Goal: Task Accomplishment & Management: Complete application form

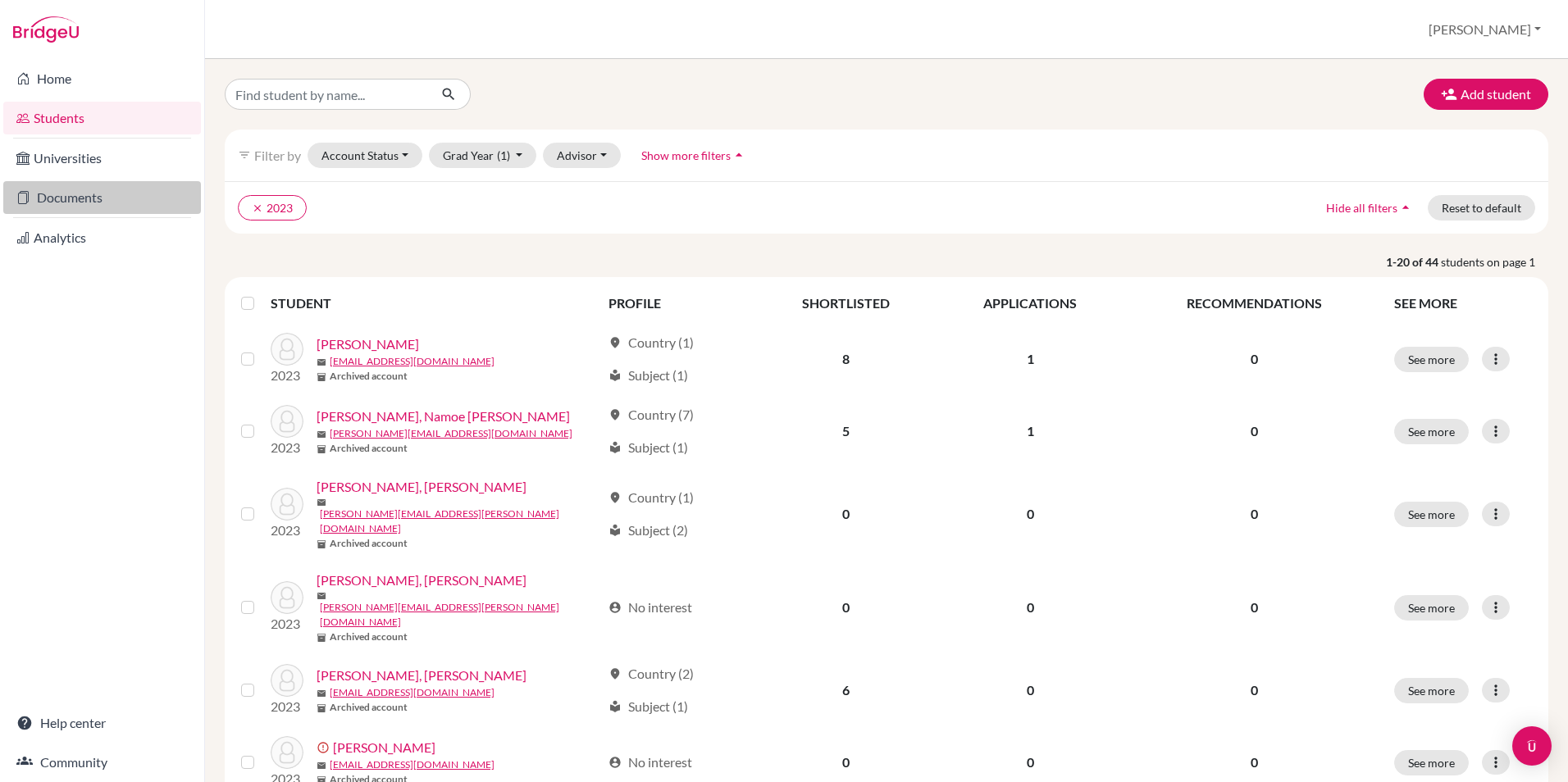
click at [85, 209] on link "Documents" at bounding box center [102, 198] width 198 height 33
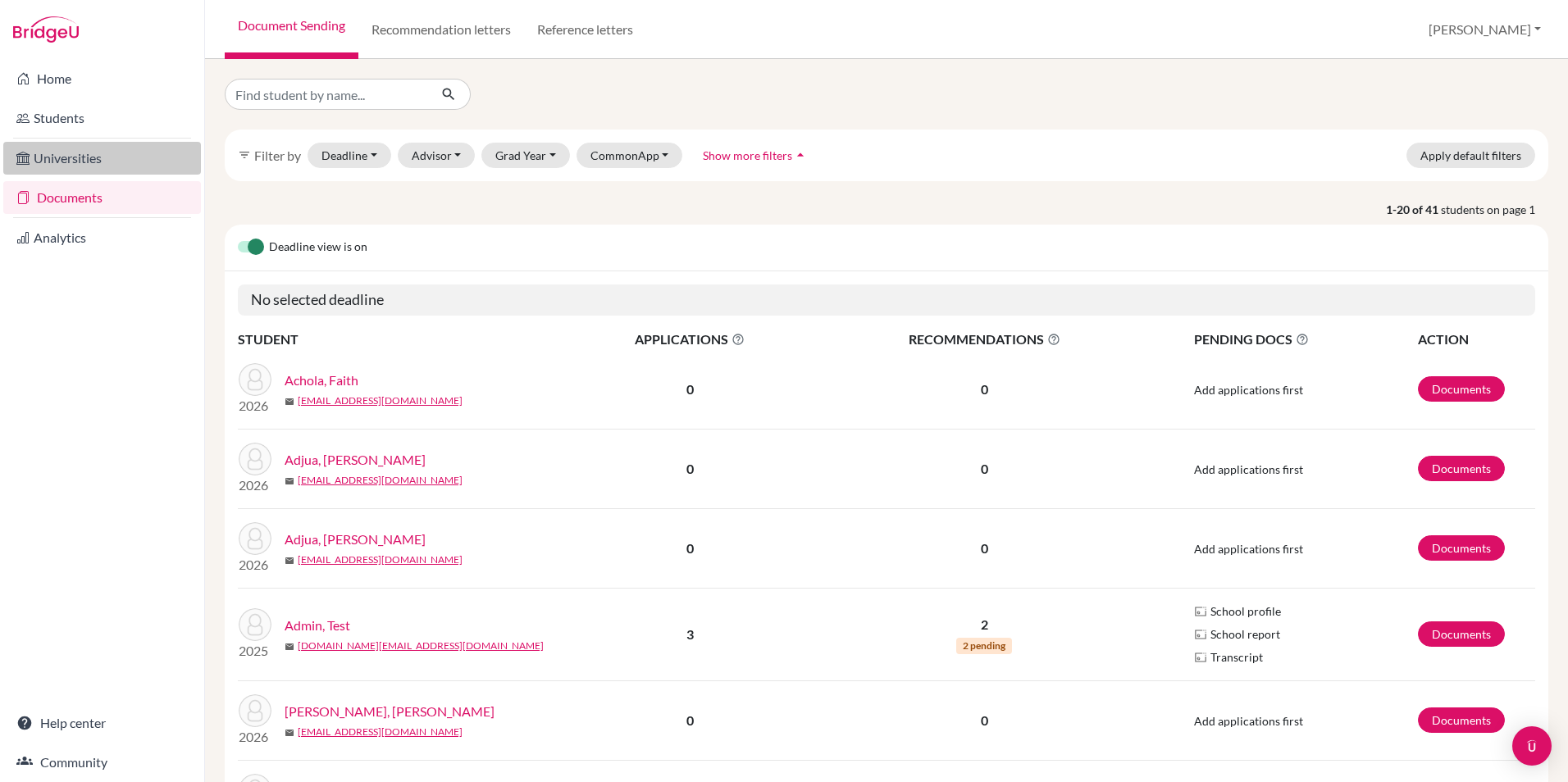
click at [75, 154] on link "Universities" at bounding box center [102, 157] width 198 height 33
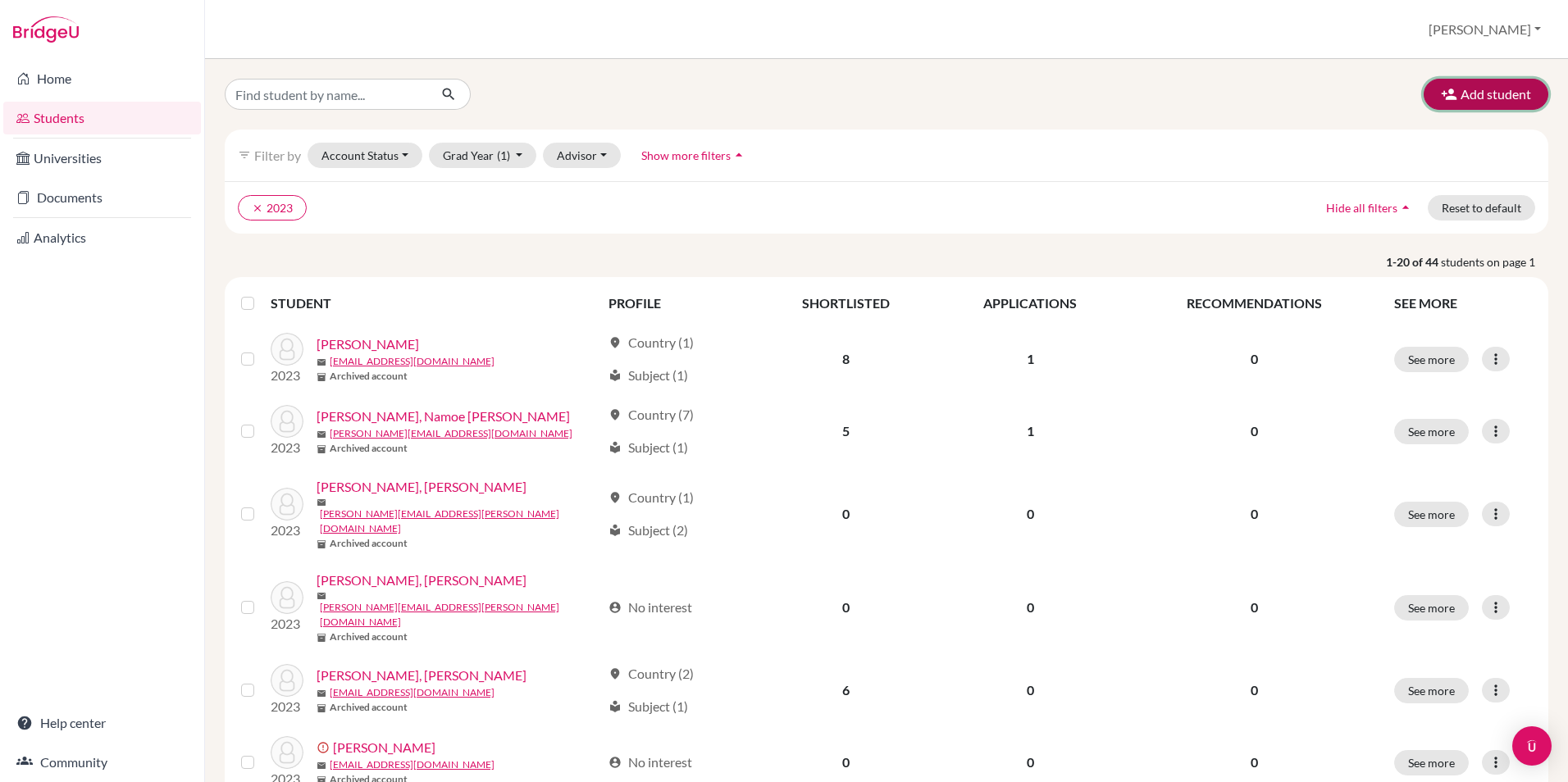
click at [1476, 93] on button "Add student" at bounding box center [1485, 93] width 125 height 31
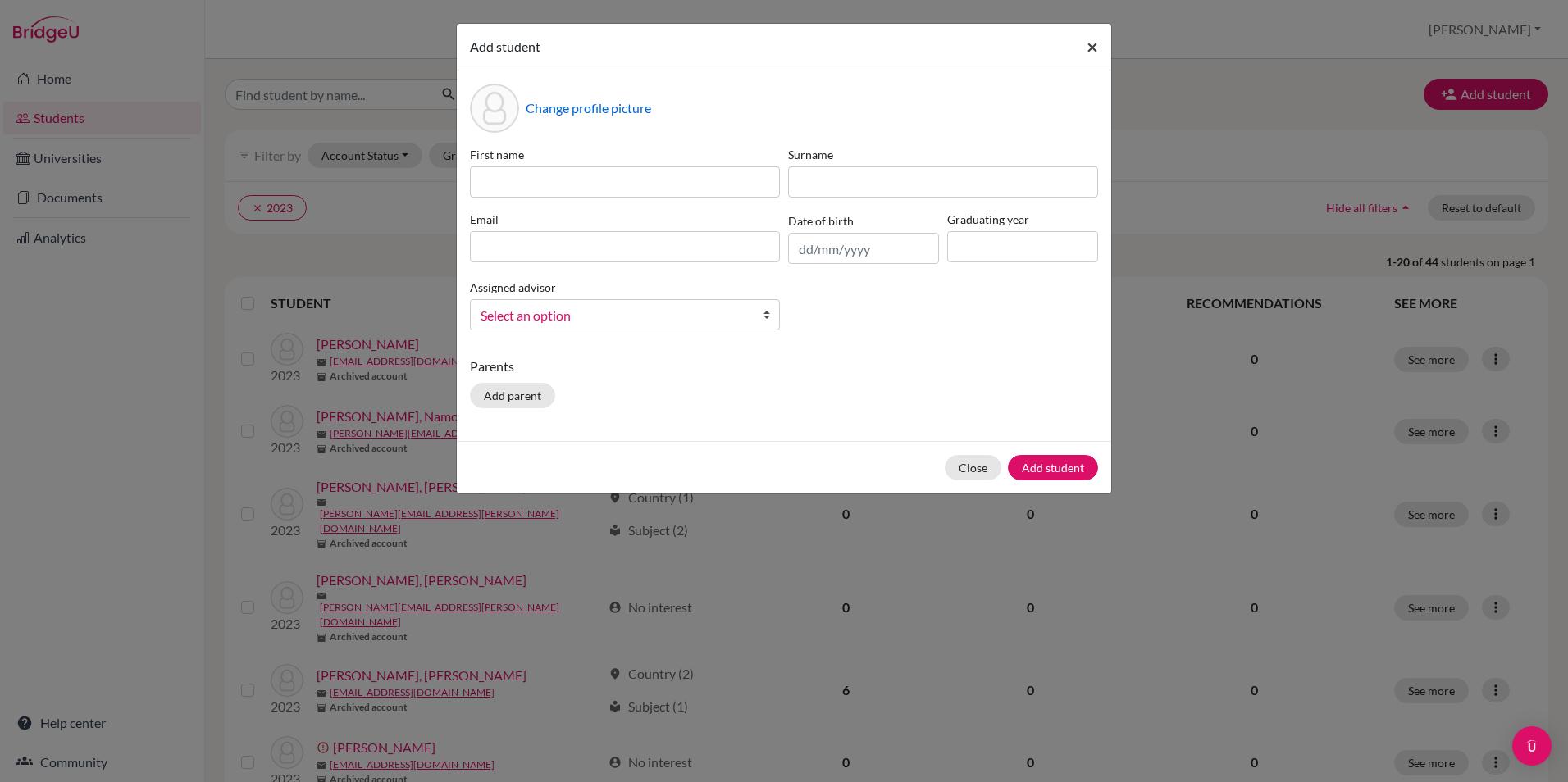
click at [1090, 45] on span "×" at bounding box center [1092, 46] width 12 height 24
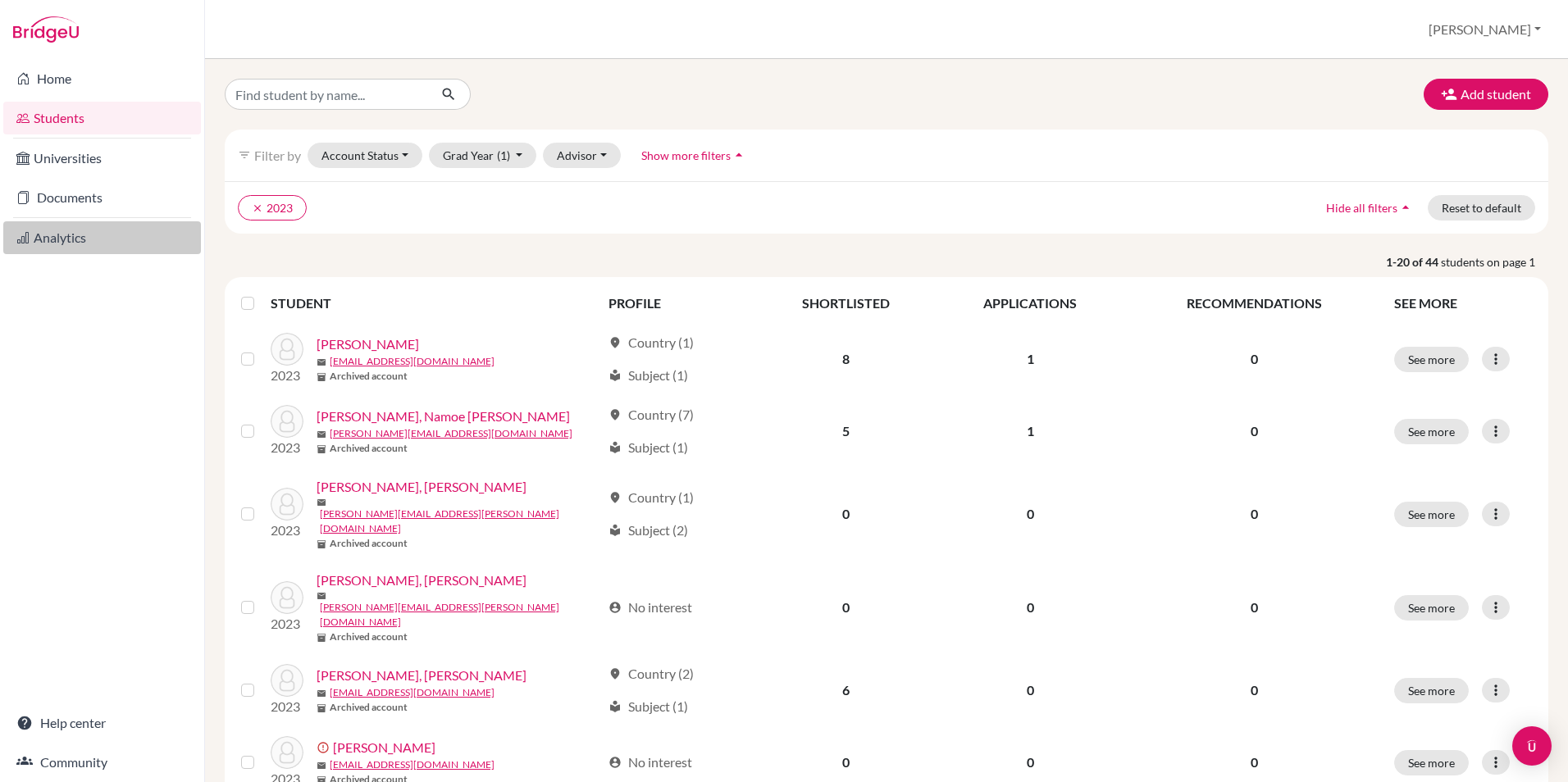
click at [53, 245] on link "Analytics" at bounding box center [102, 238] width 198 height 33
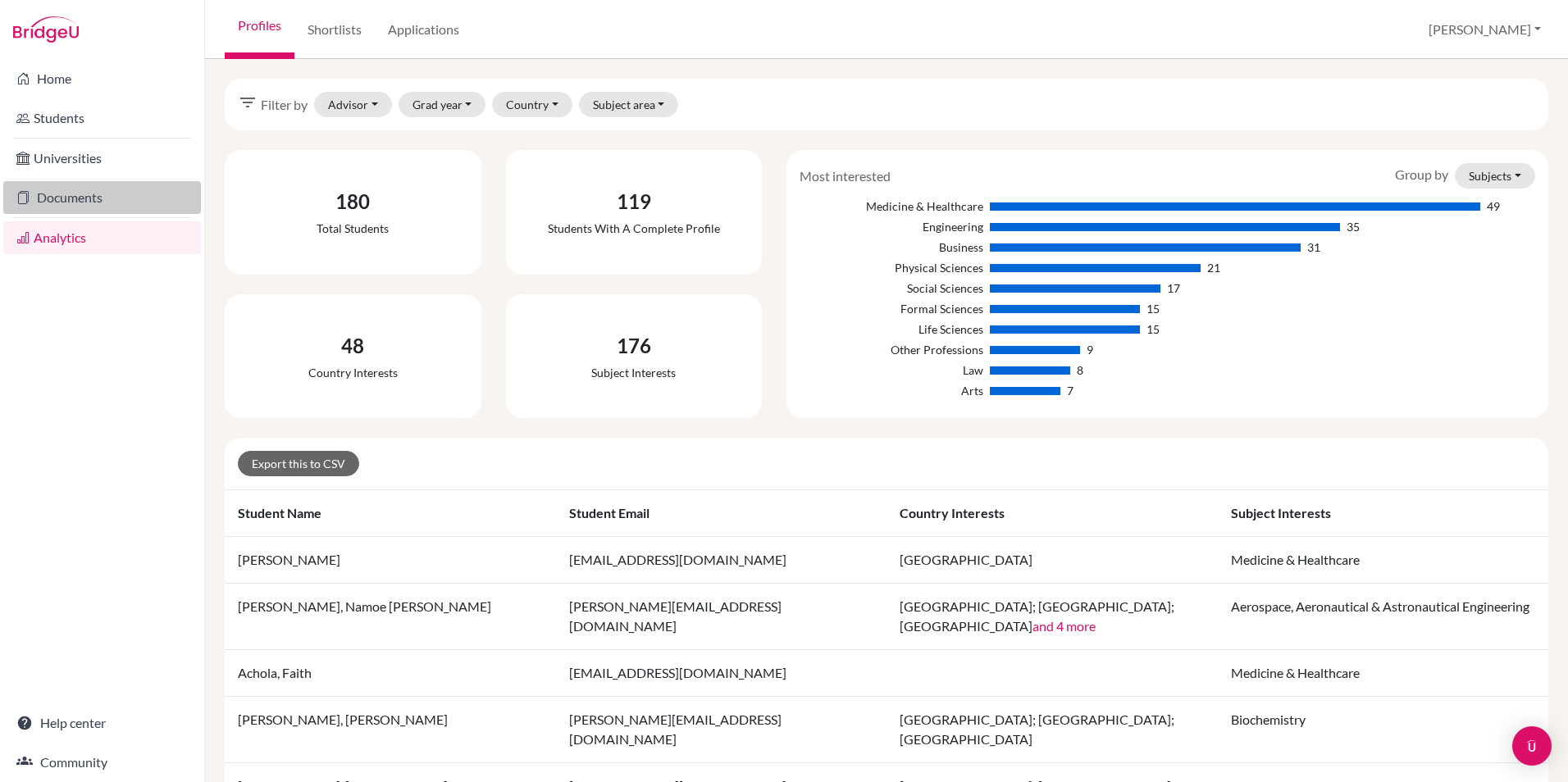
click at [53, 182] on link "Documents" at bounding box center [102, 198] width 198 height 33
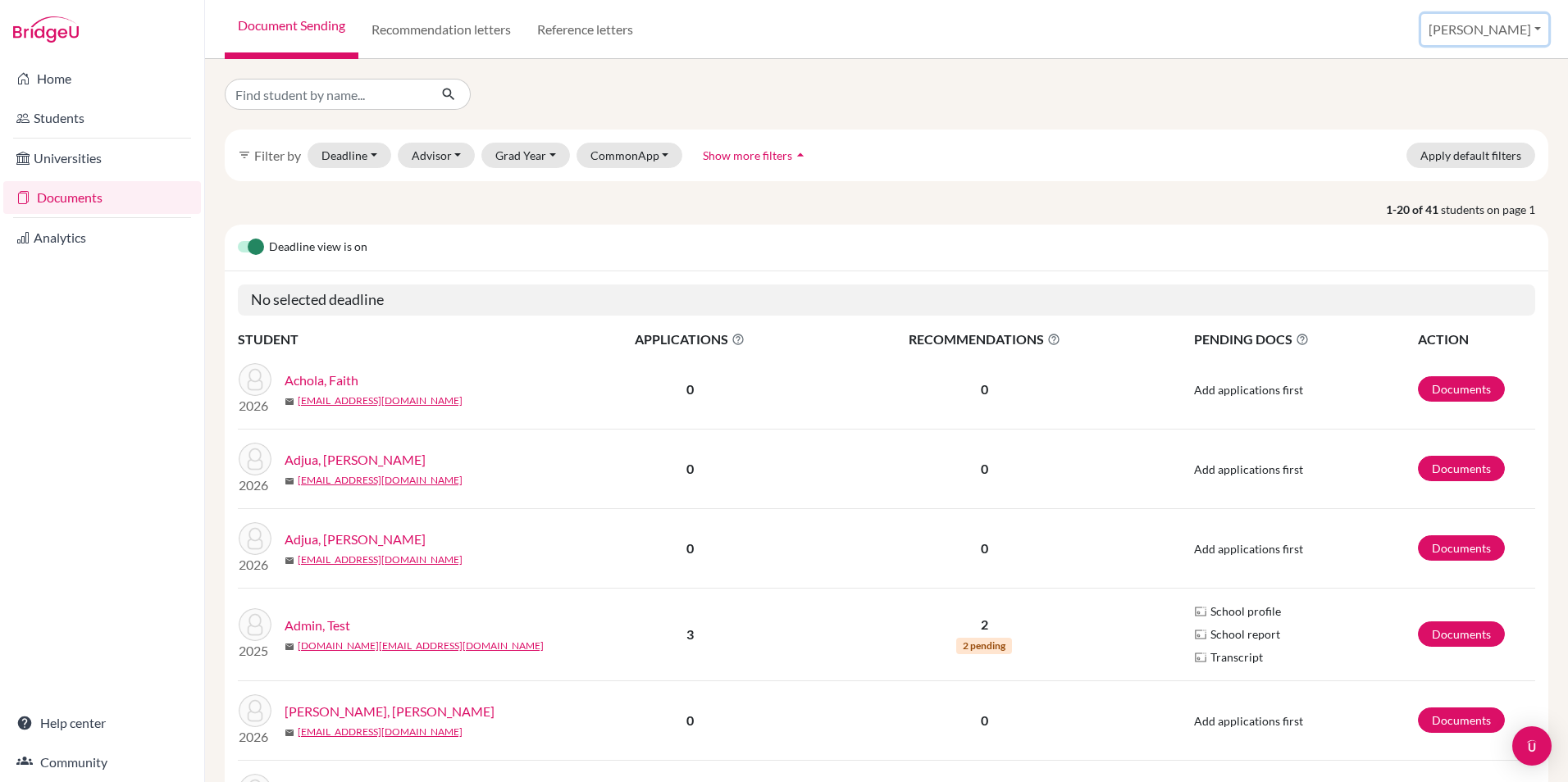
click at [1507, 37] on button "[PERSON_NAME]" at bounding box center [1484, 29] width 127 height 31
click at [1465, 87] on link "School Settings" at bounding box center [1432, 93] width 130 height 26
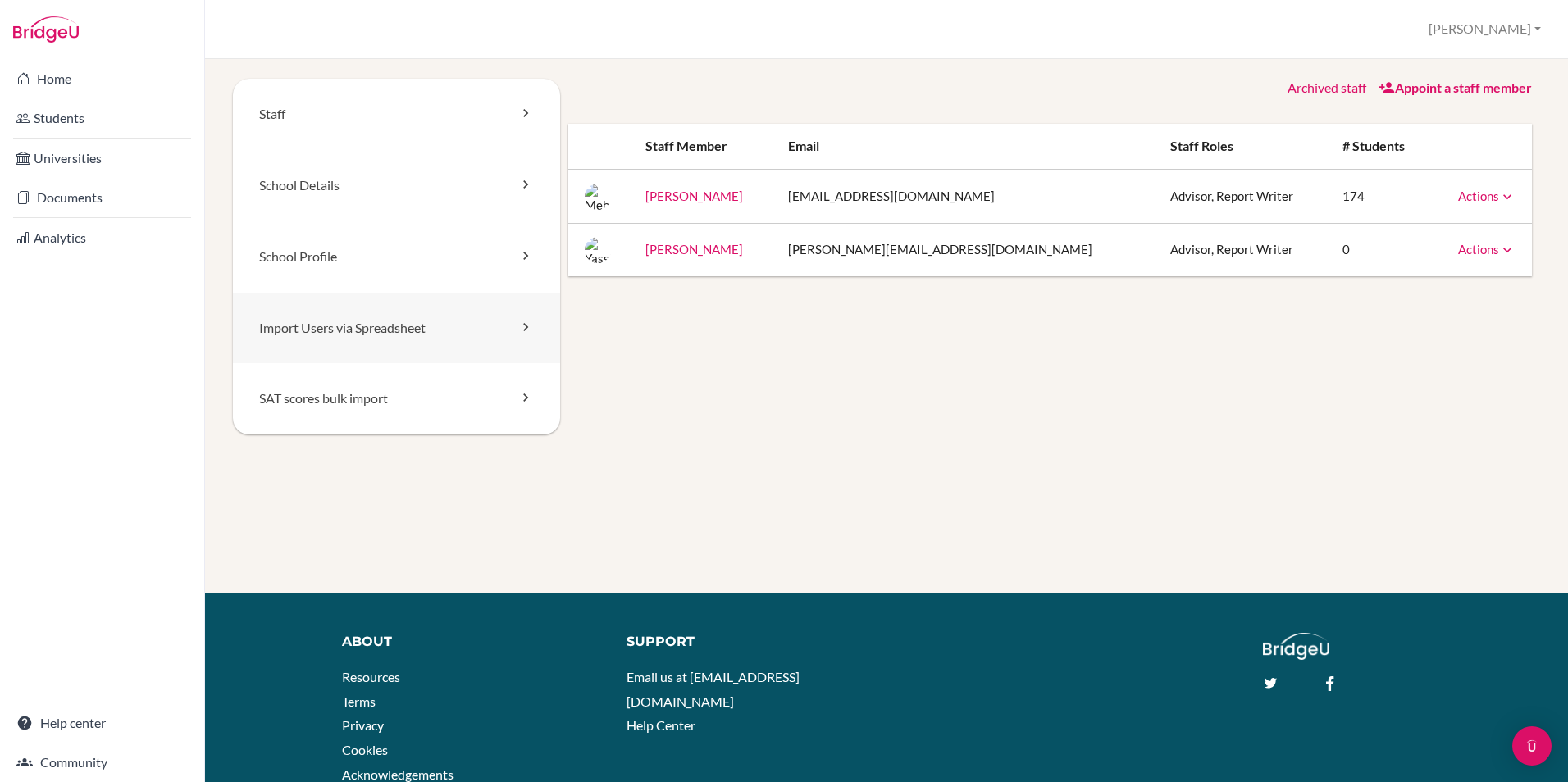
click at [353, 324] on link "Import Users via Spreadsheet" at bounding box center [397, 328] width 327 height 71
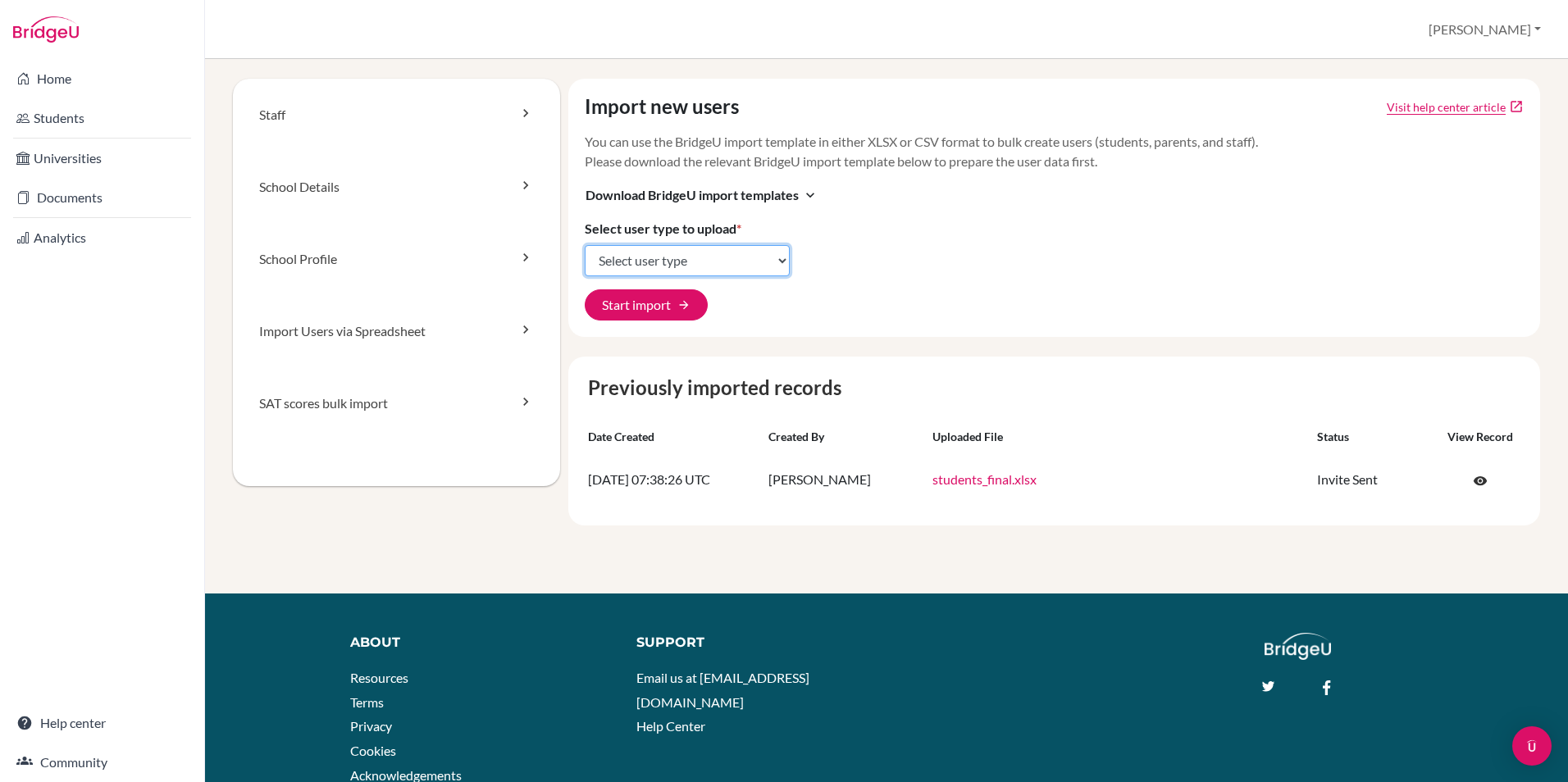
click at [702, 261] on select "Select user type Students Students and parents Parents Advisors Report writers" at bounding box center [687, 260] width 205 height 31
select select "students"
click at [585, 245] on select "Select user type Students Students and parents Parents Advisors Report writers" at bounding box center [687, 260] width 205 height 31
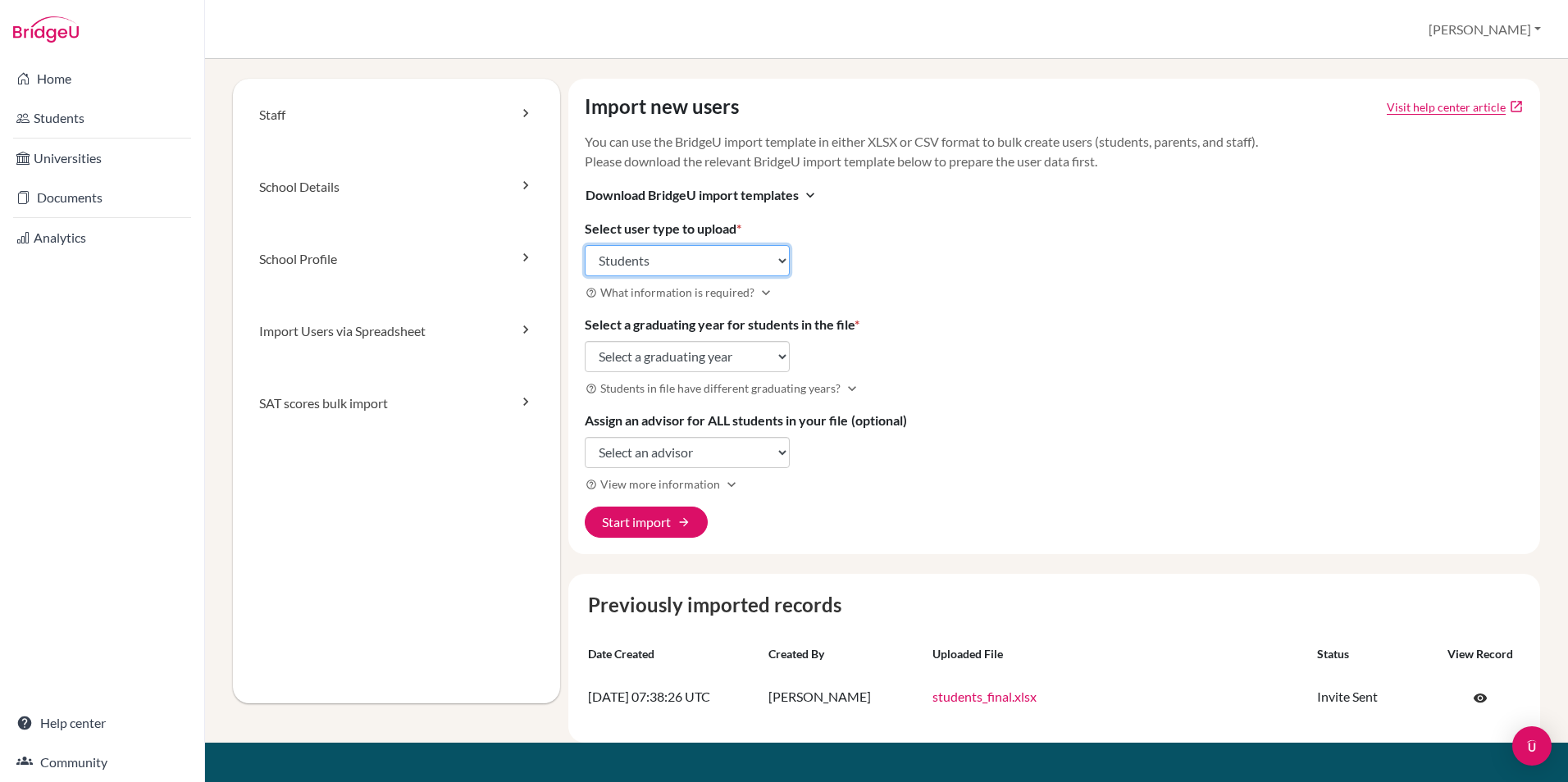
scroll to position [82, 0]
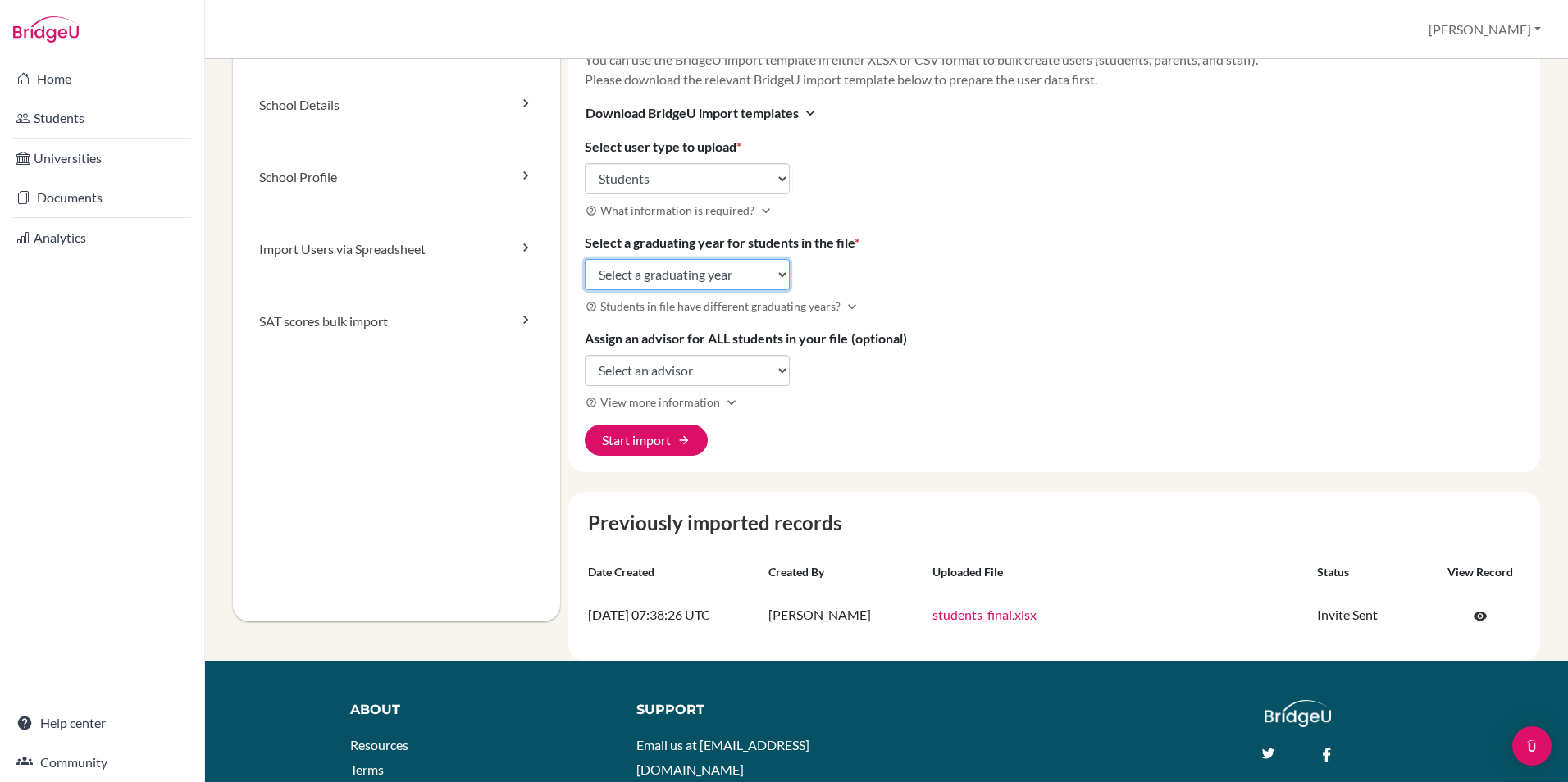
click at [715, 266] on select "Select a graduating year [DATE] 2025 2026 2027 2028 2029" at bounding box center [687, 274] width 205 height 31
select select "2026"
click at [585, 259] on select "Select a graduating year [DATE] 2025 2026 2027 2028 2029" at bounding box center [687, 274] width 205 height 31
click at [735, 366] on select "Select an advisor [PERSON_NAME] Adsan [PERSON_NAME]" at bounding box center [687, 370] width 205 height 31
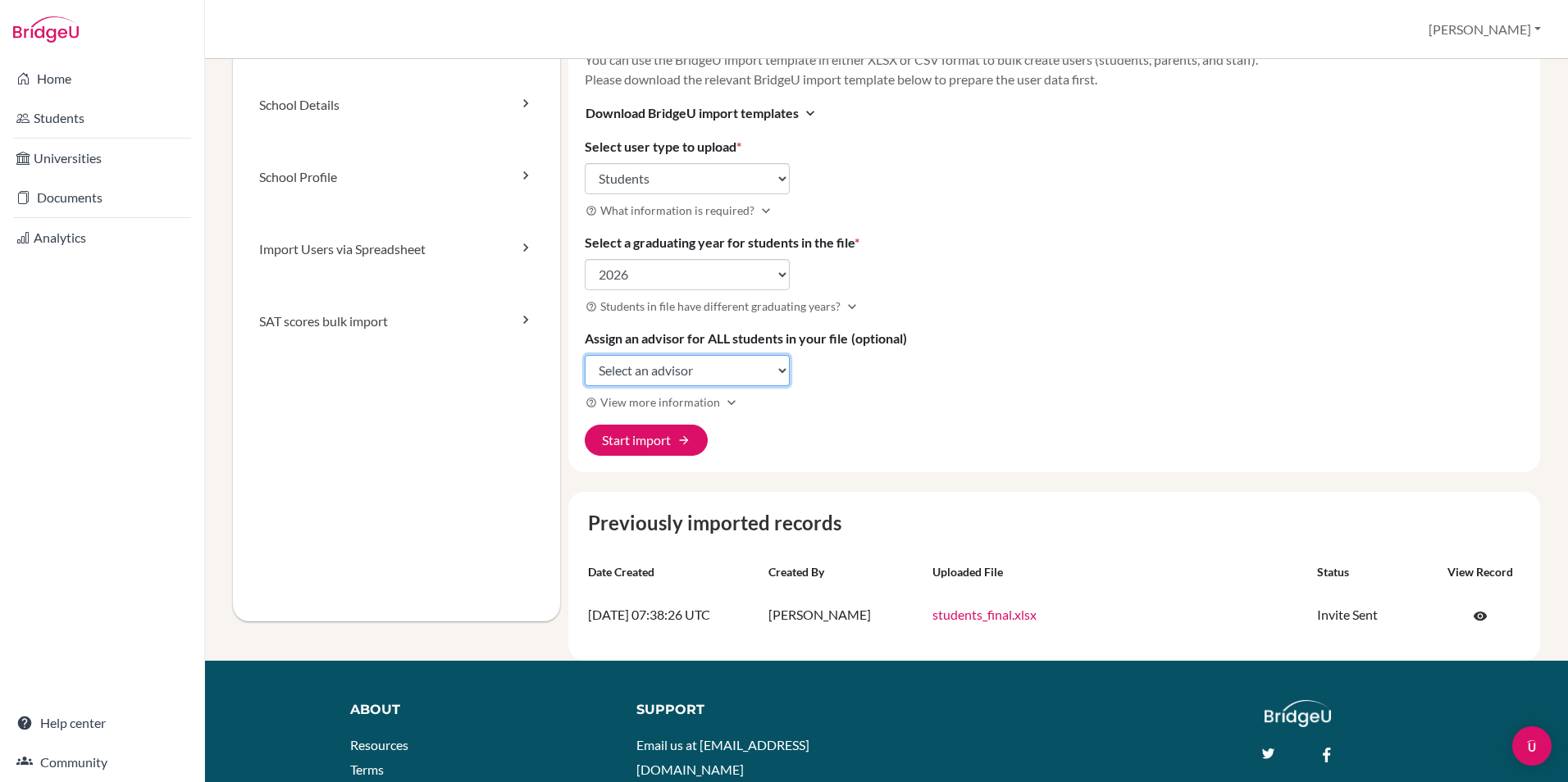
click at [735, 366] on select "Select an advisor [PERSON_NAME] Adsan [PERSON_NAME]" at bounding box center [687, 370] width 205 height 31
select select "335157"
click at [585, 355] on select "Select an advisor [PERSON_NAME] Adsan [PERSON_NAME]" at bounding box center [687, 370] width 205 height 31
click at [667, 437] on button "Start import arrow_forward" at bounding box center [646, 439] width 123 height 31
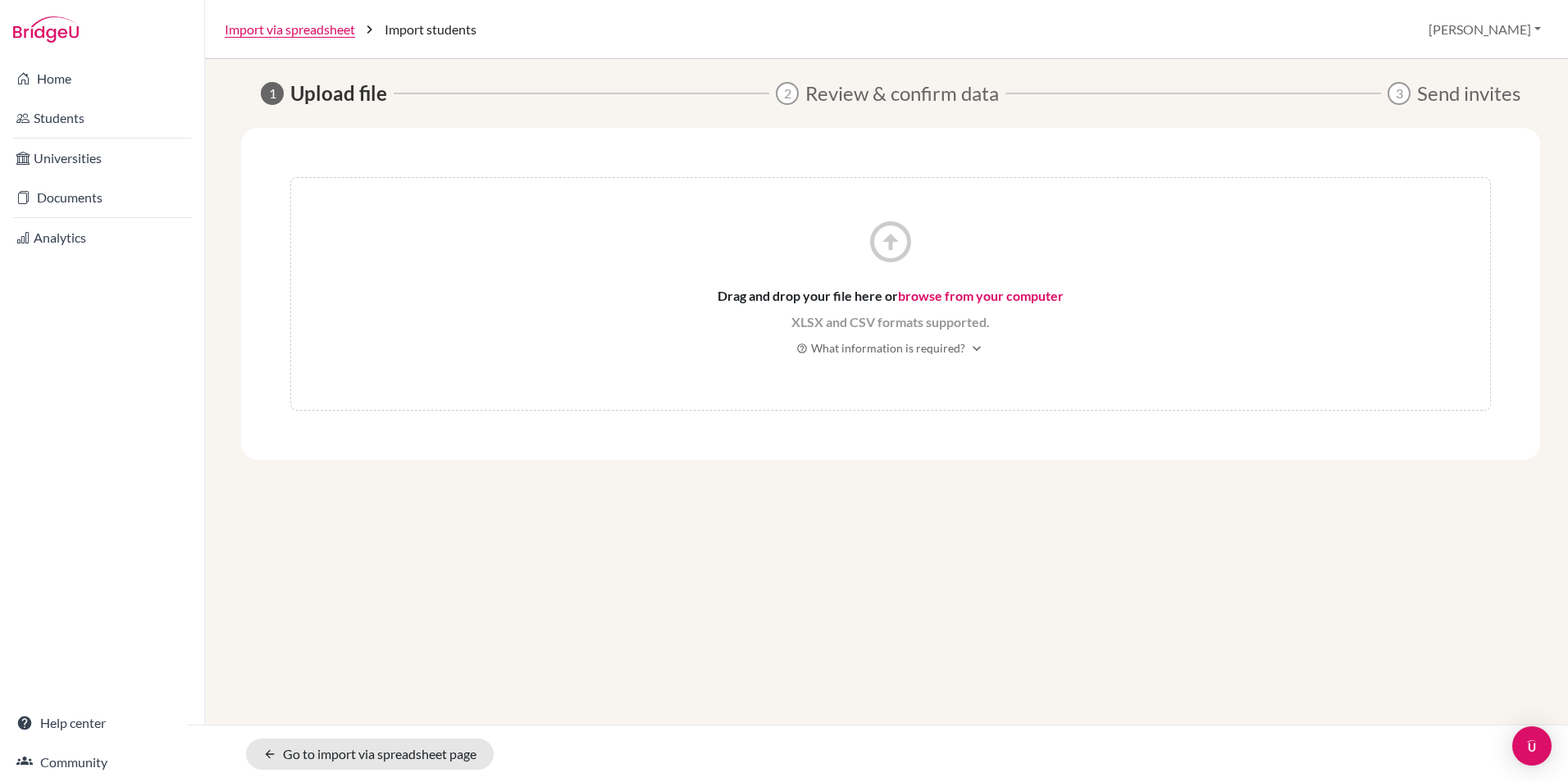
click at [958, 296] on link "browse from your computer" at bounding box center [981, 295] width 166 height 16
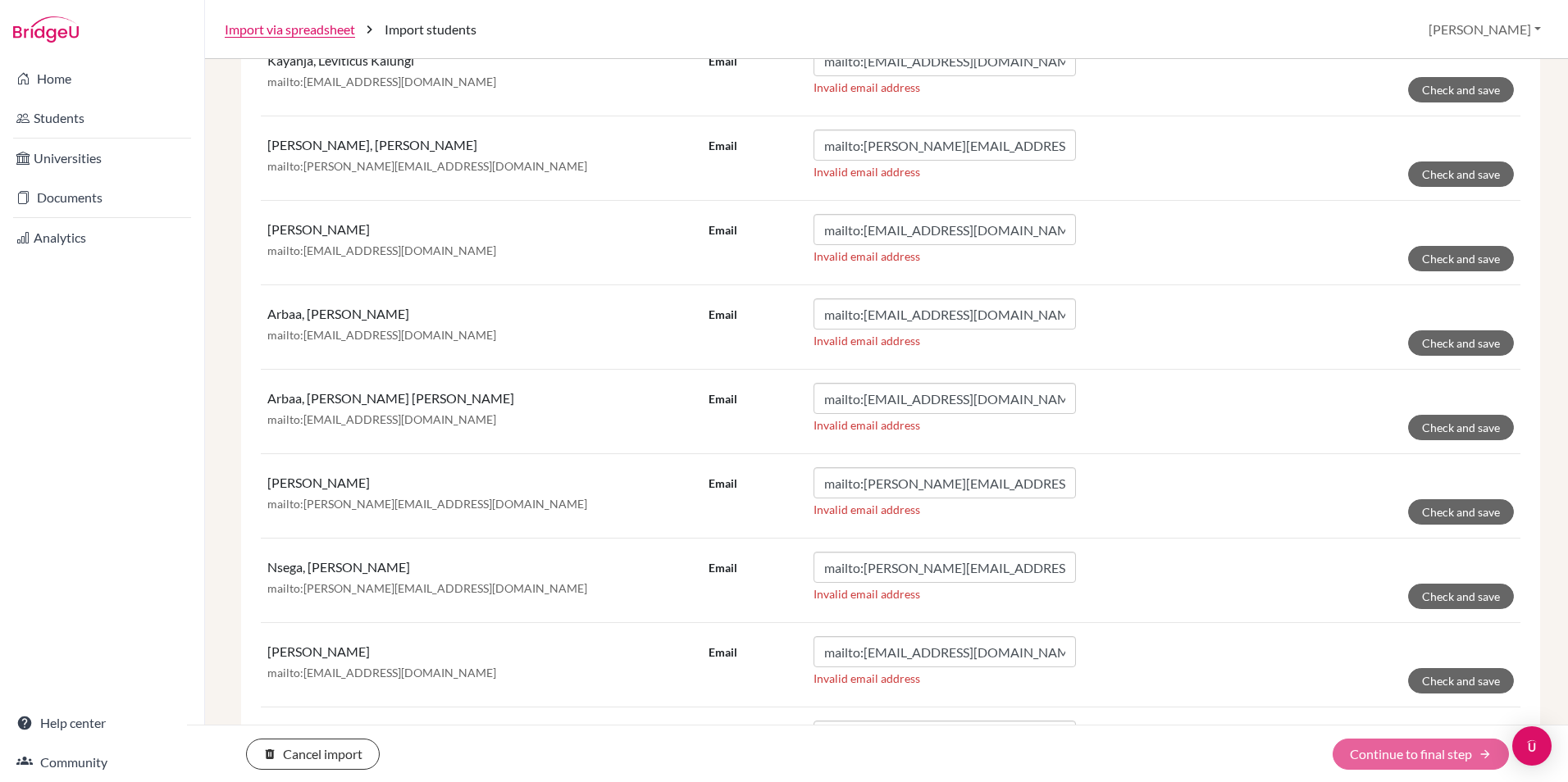
scroll to position [1817, 0]
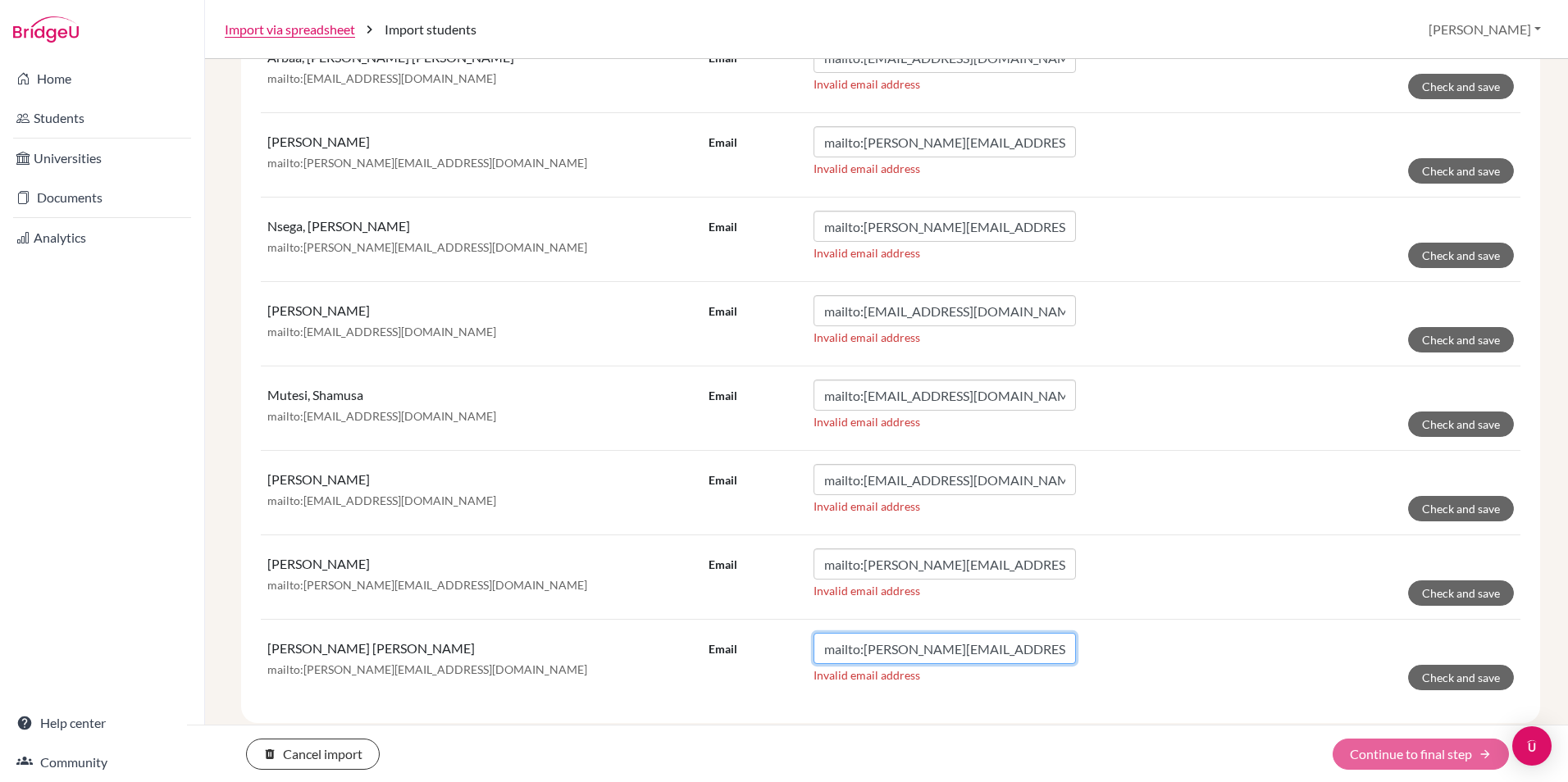
click at [901, 657] on input "mailto:t.swangin@gisu.ac.ug" at bounding box center [944, 648] width 263 height 31
click at [1175, 546] on td "Email mailto:t.selim@gisu.ac.ug Invalid email address Check and save" at bounding box center [1111, 577] width 819 height 85
click at [340, 759] on button "delete Cancel import" at bounding box center [312, 754] width 133 height 31
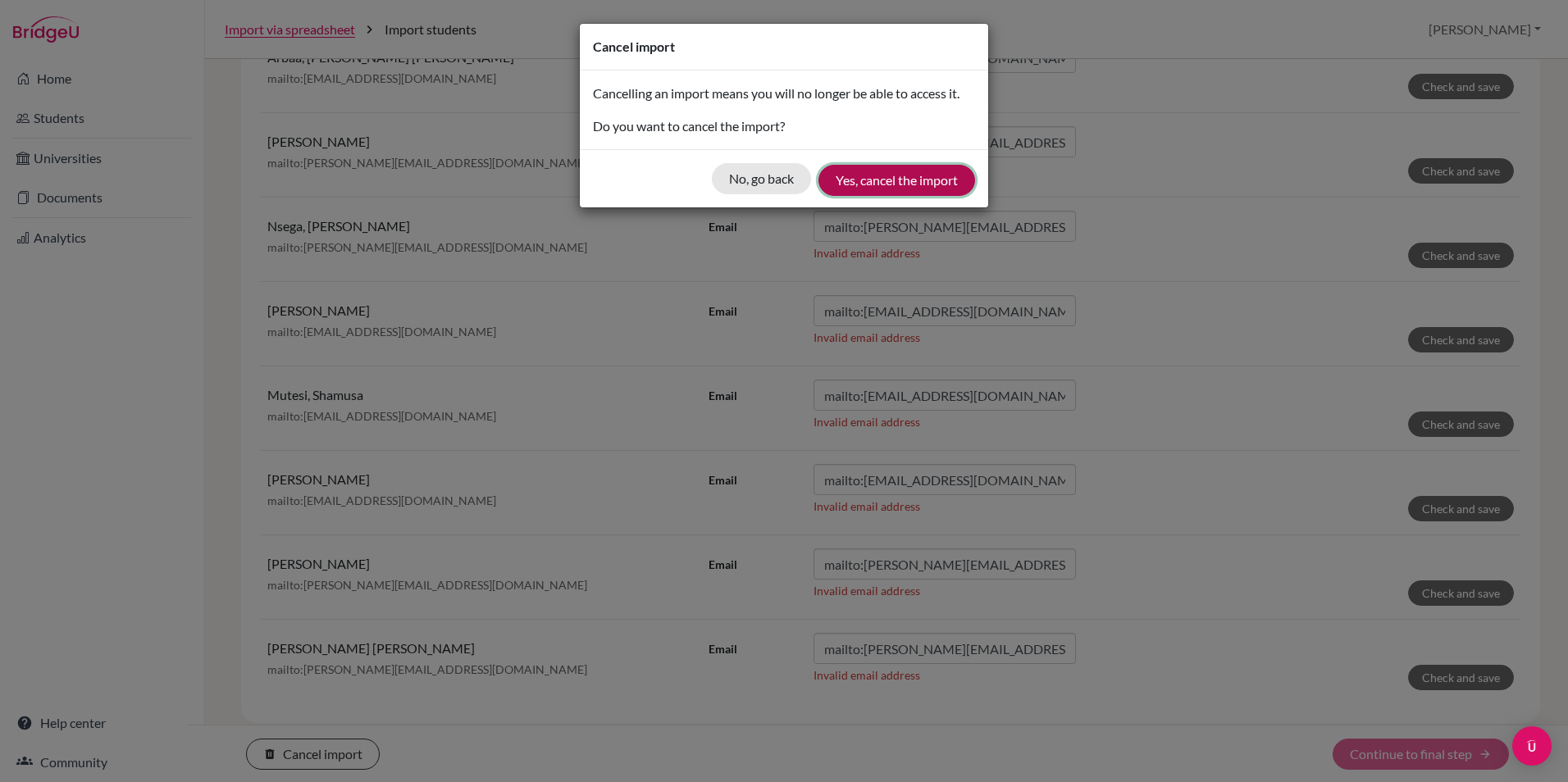
click at [893, 179] on button "Yes, cancel the import" at bounding box center [897, 180] width 157 height 31
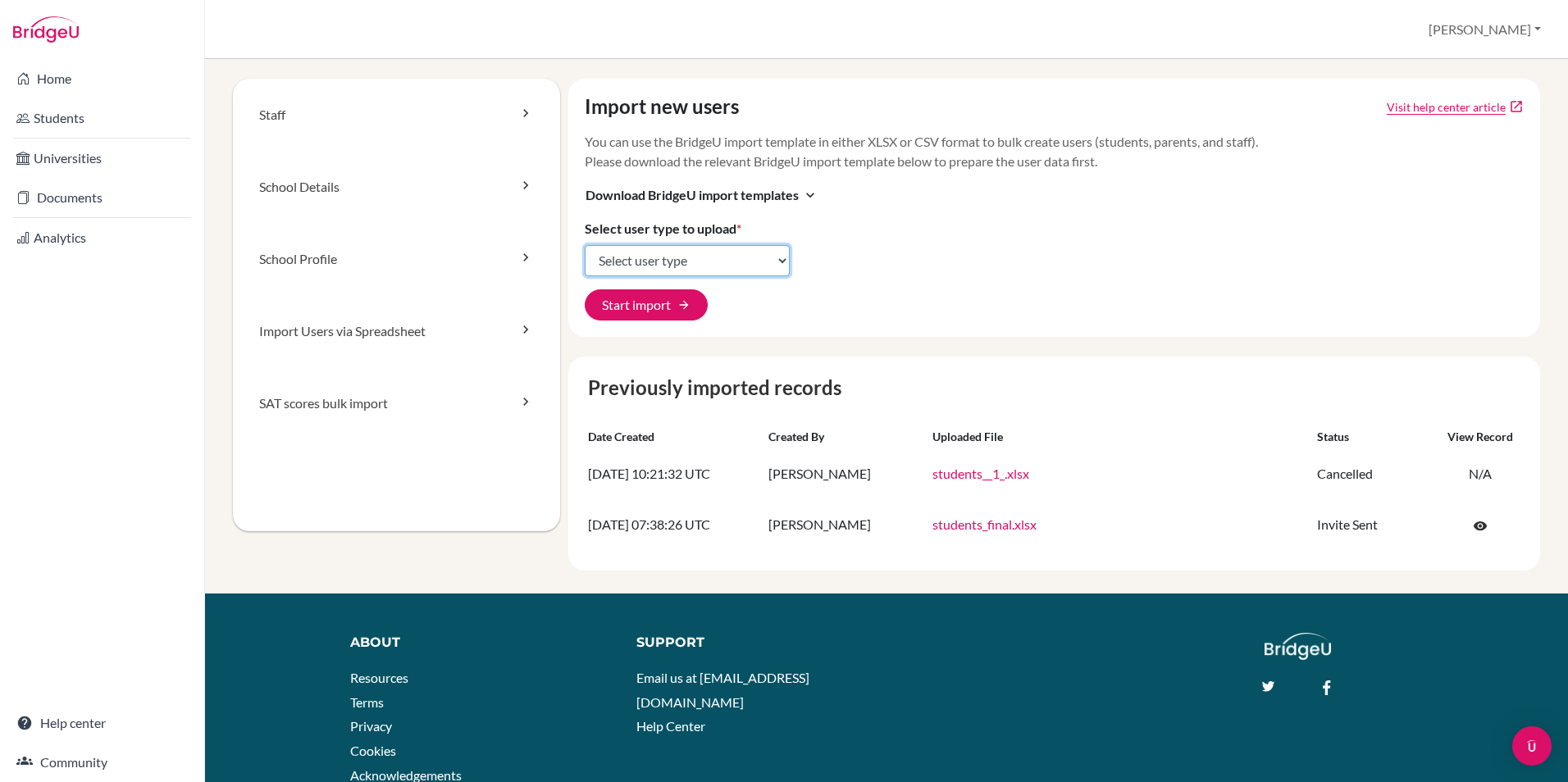
click at [672, 255] on select "Select user type Students Students and parents Parents Advisors Report writers" at bounding box center [687, 260] width 205 height 31
click at [667, 269] on select "Select user type Students Students and parents Parents Advisors Report writers" at bounding box center [687, 260] width 205 height 31
select select "students"
click at [585, 245] on select "Select user type Students Students and parents Parents Advisors Report writers" at bounding box center [687, 260] width 205 height 31
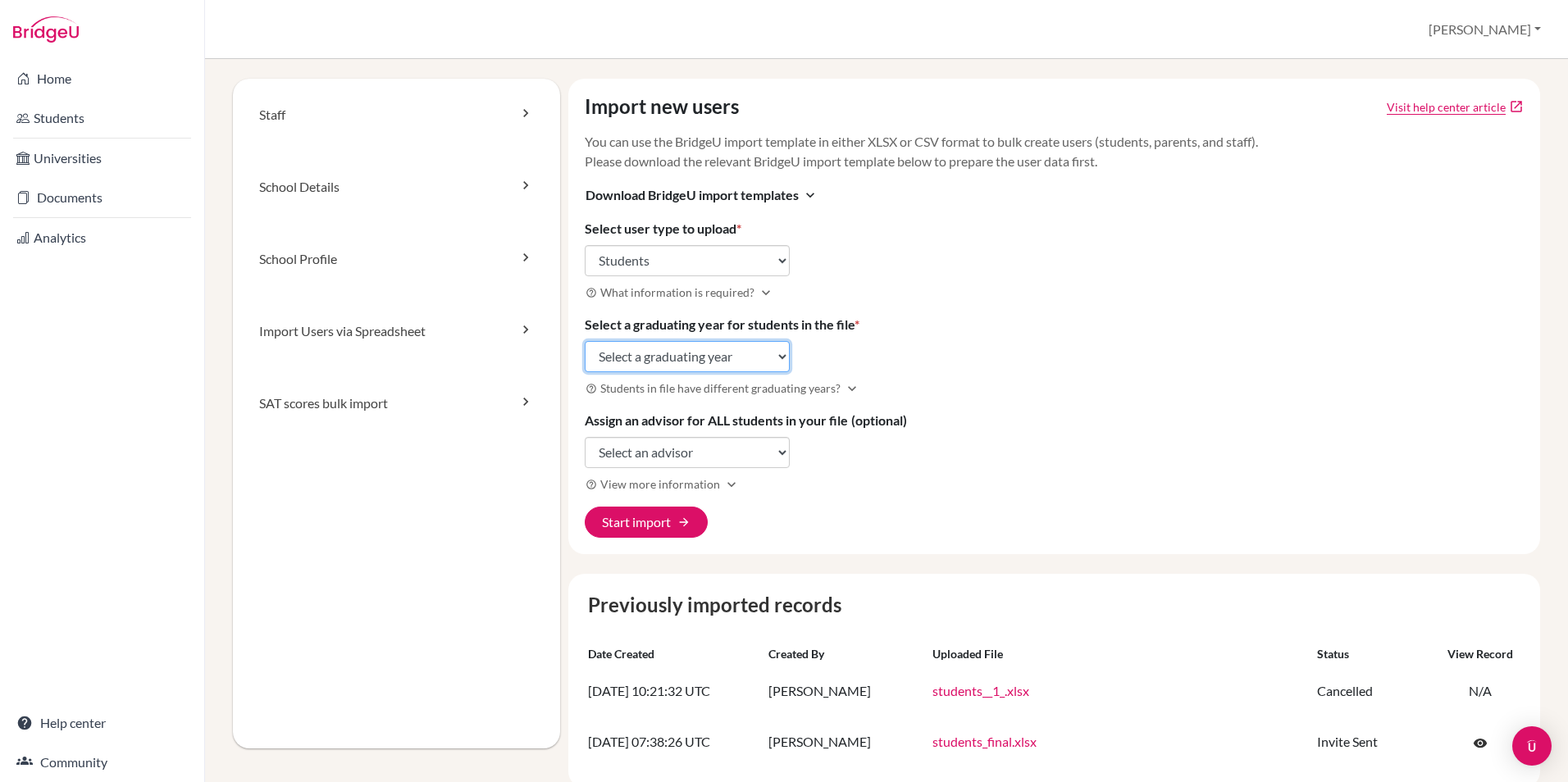
click at [700, 359] on select "Select a graduating year [DATE] 2025 2026 2027 2028 2029" at bounding box center [687, 356] width 205 height 31
select select "2027"
click at [585, 341] on select "Select a graduating year [DATE] 2025 2026 2027 2028 2029" at bounding box center [687, 356] width 205 height 31
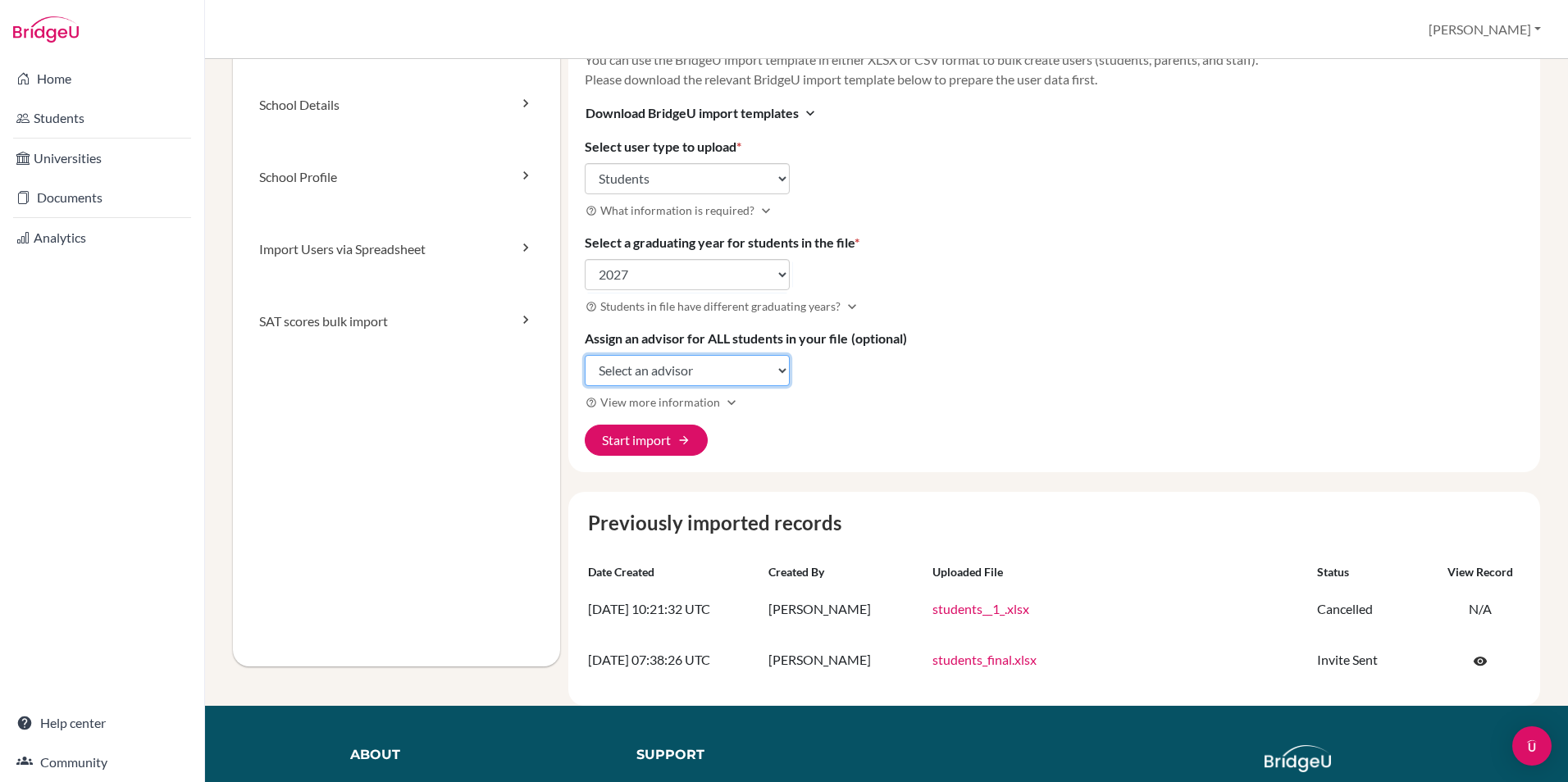
click at [686, 374] on select "Select an advisor [PERSON_NAME] Adsan [PERSON_NAME]" at bounding box center [687, 370] width 205 height 31
select select "335157"
click at [585, 355] on select "Select an advisor [PERSON_NAME] Adsan [PERSON_NAME]" at bounding box center [687, 370] width 205 height 31
click at [645, 440] on button "Start import arrow_forward" at bounding box center [646, 439] width 123 height 31
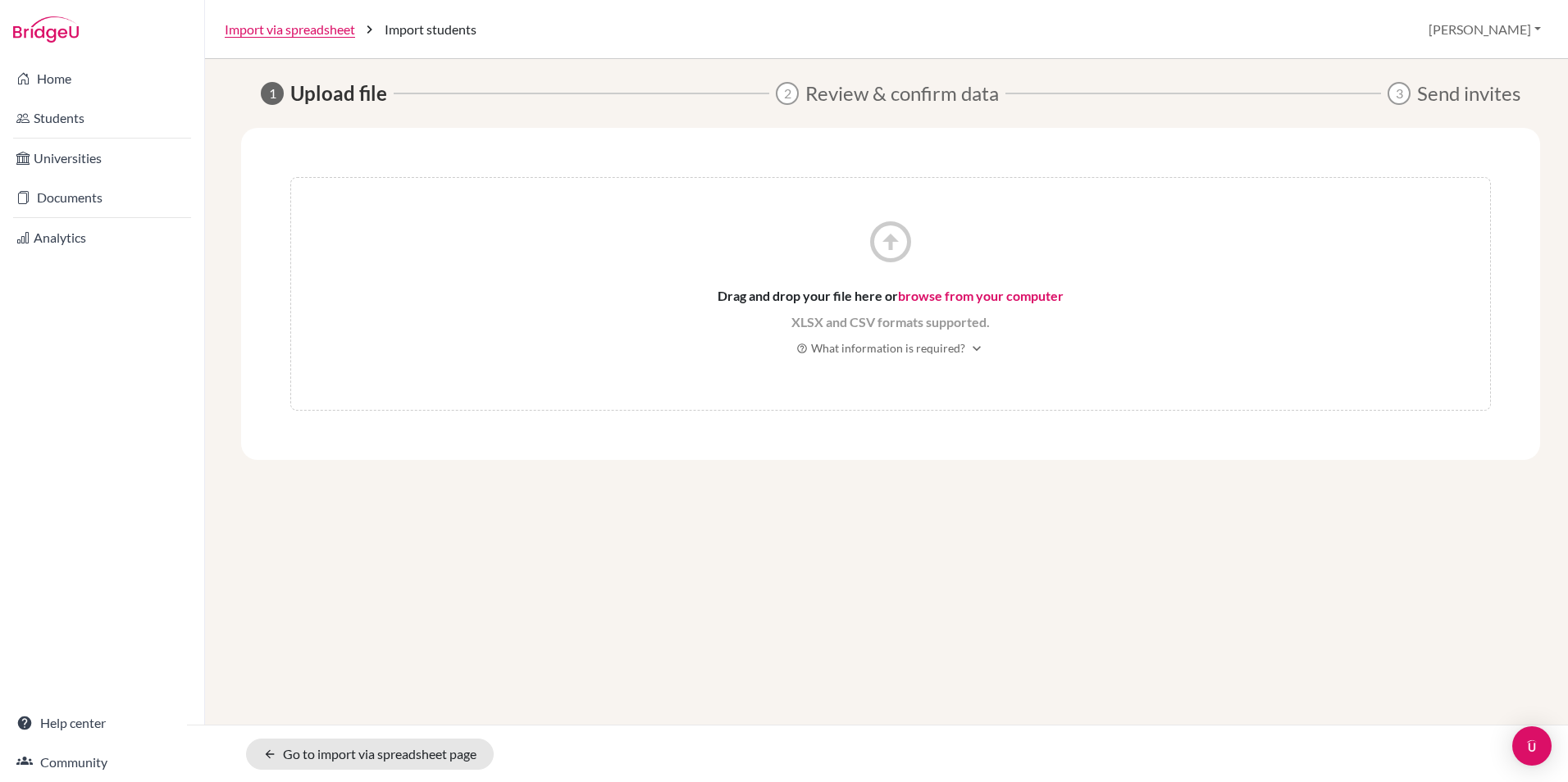
click at [994, 293] on link "browse from your computer" at bounding box center [981, 295] width 166 height 16
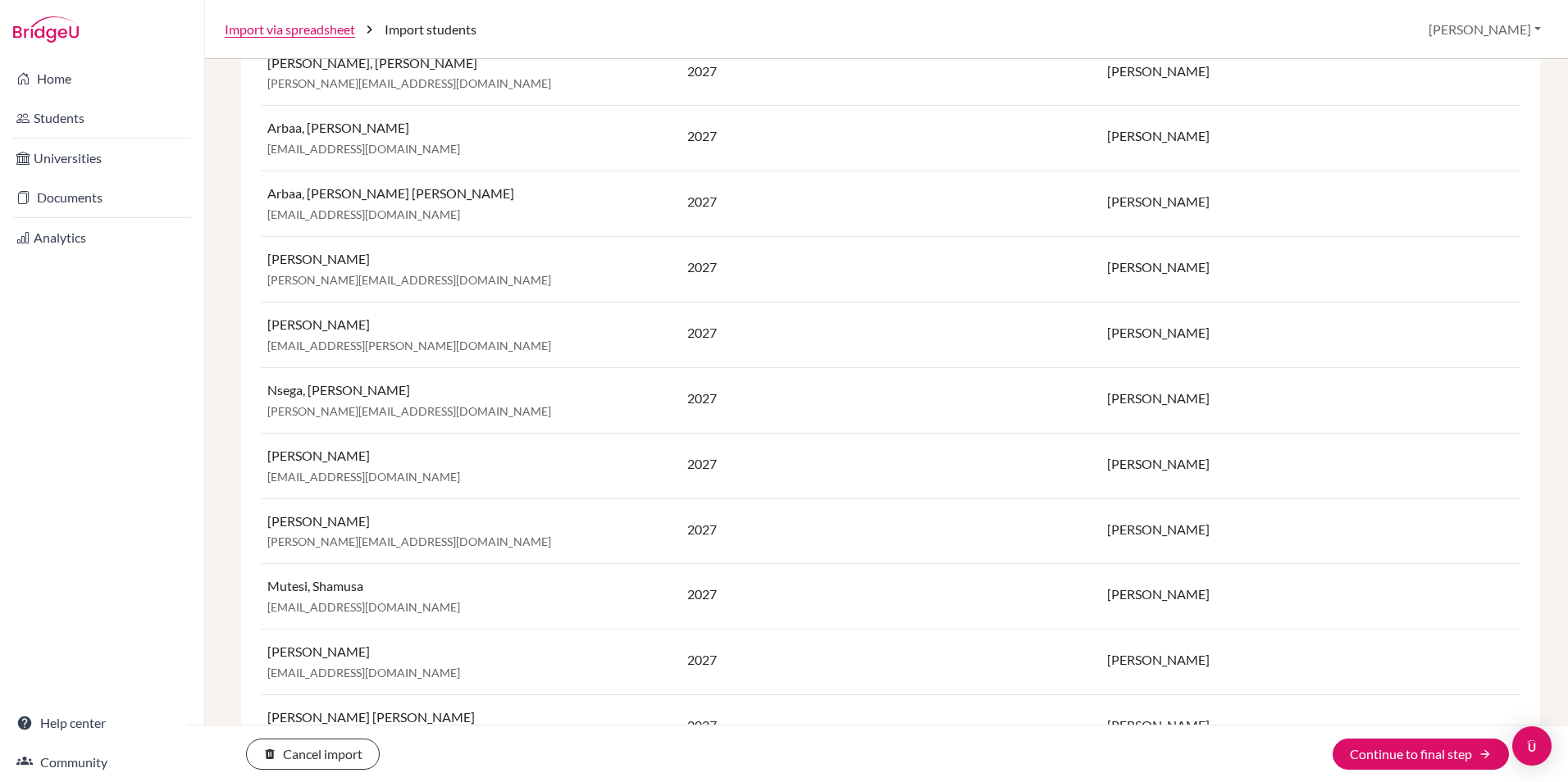
scroll to position [1287, 0]
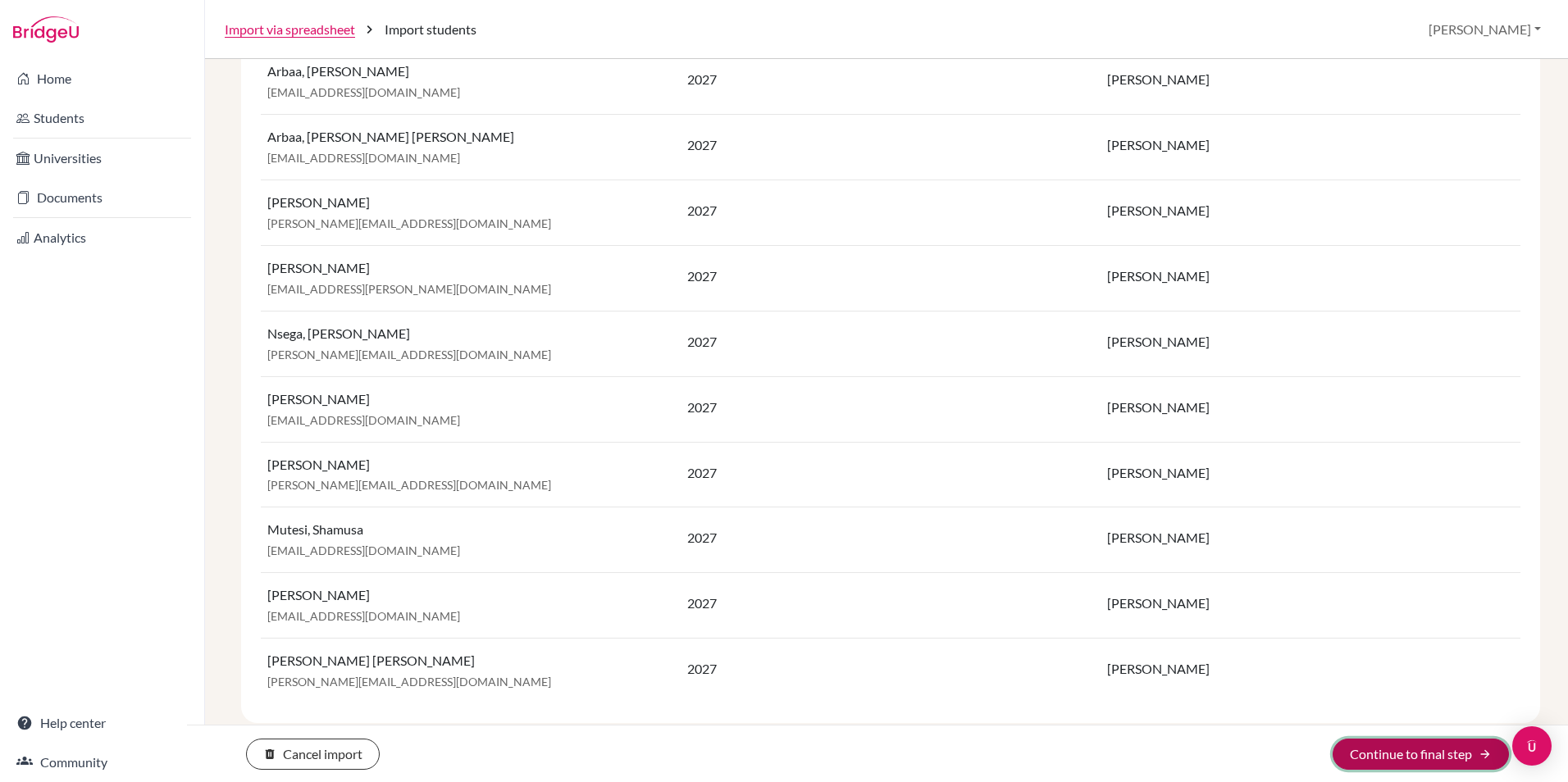
click at [1419, 754] on button "Continue to final step arrow_forward" at bounding box center [1420, 754] width 176 height 31
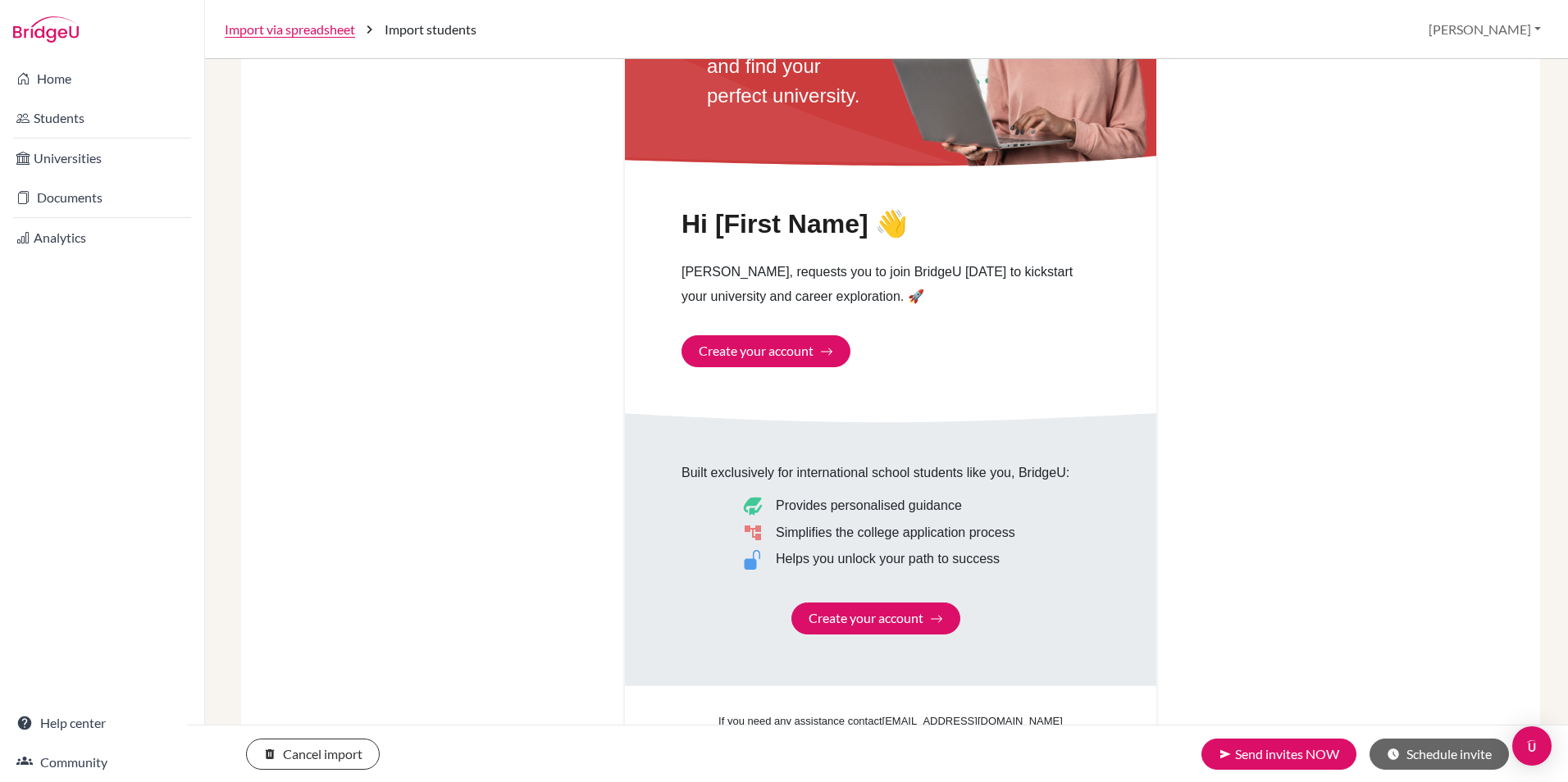
scroll to position [834, 0]
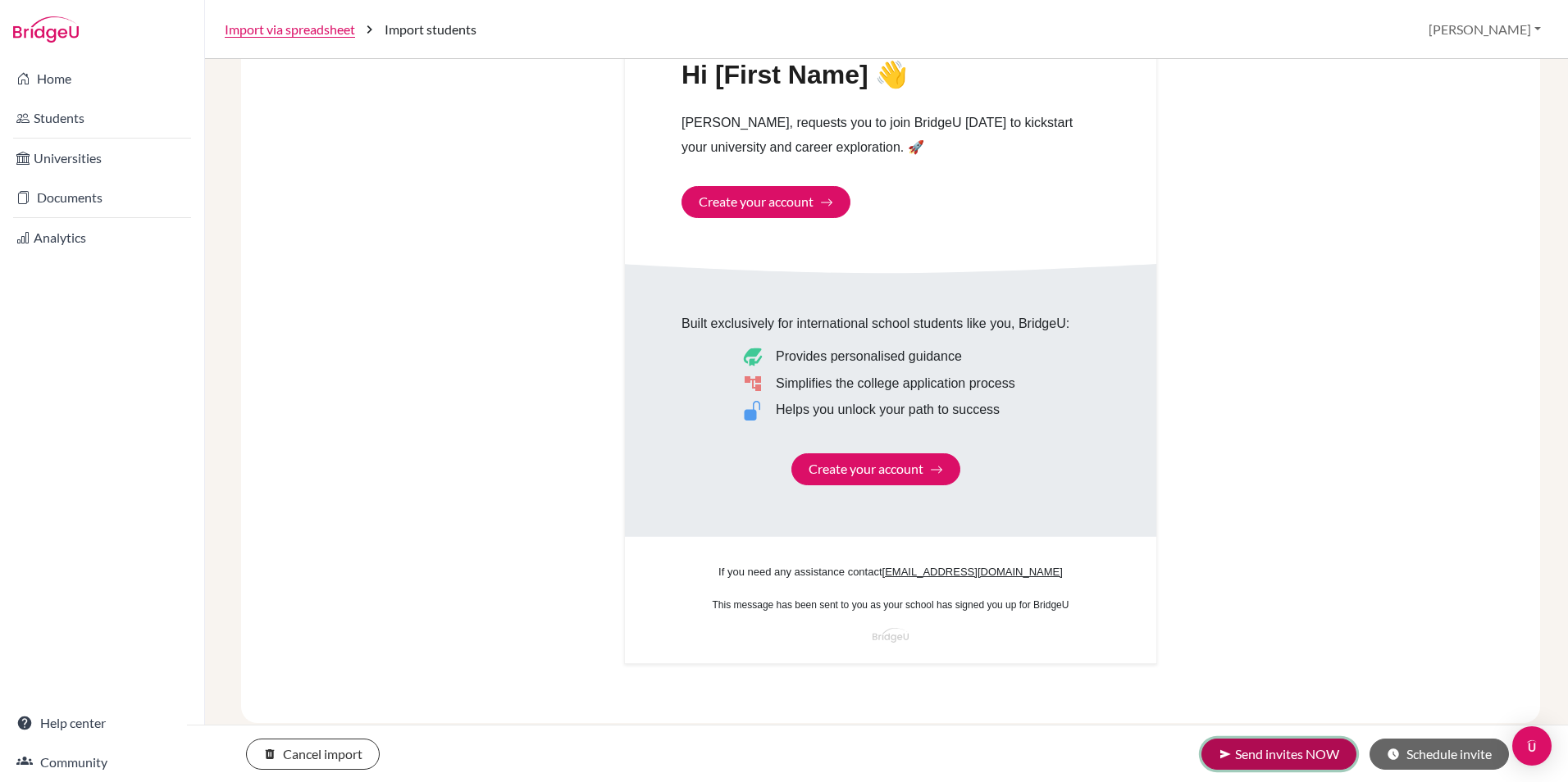
click at [1281, 751] on button "send Send invites NOW" at bounding box center [1279, 754] width 155 height 31
